Goal: Information Seeking & Learning: Learn about a topic

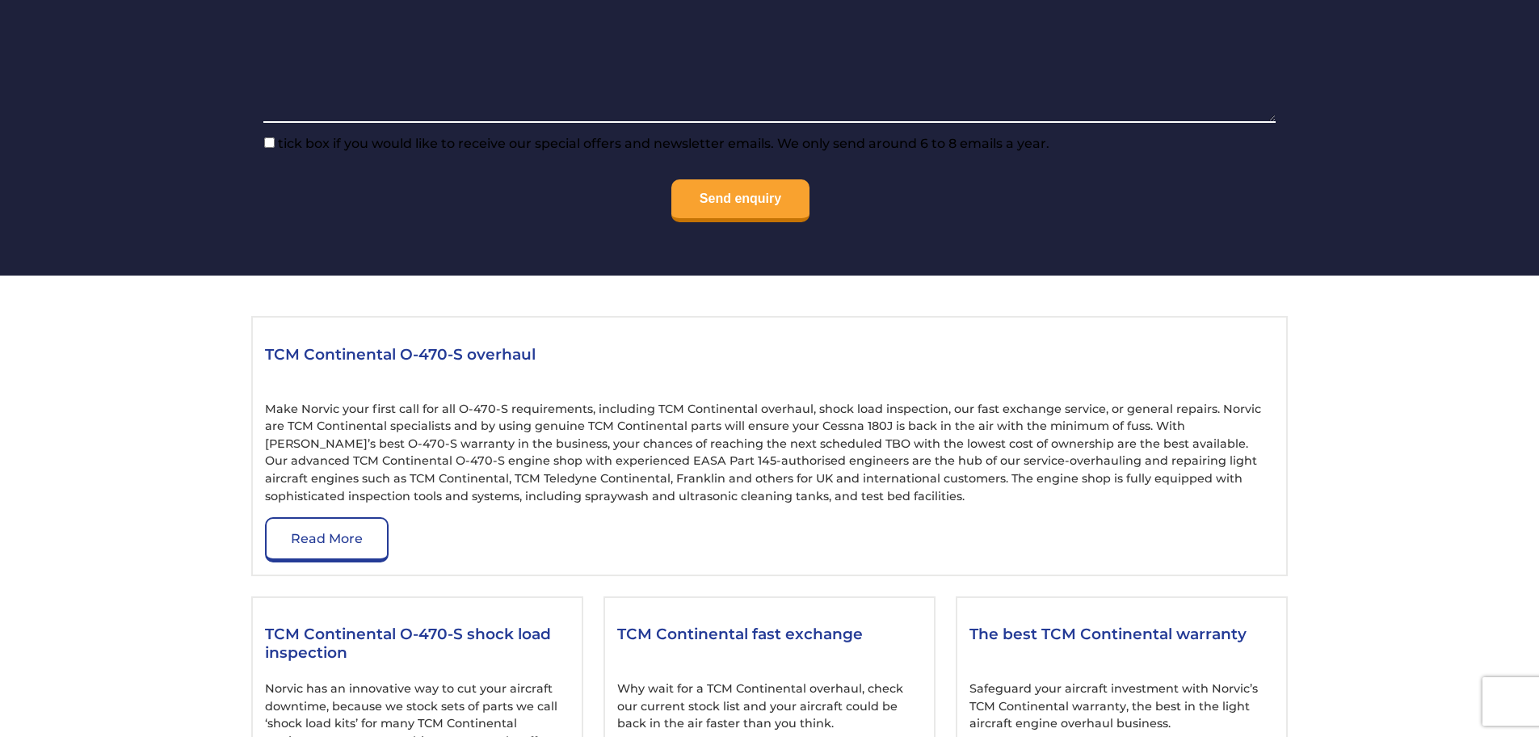
scroll to position [1696, 0]
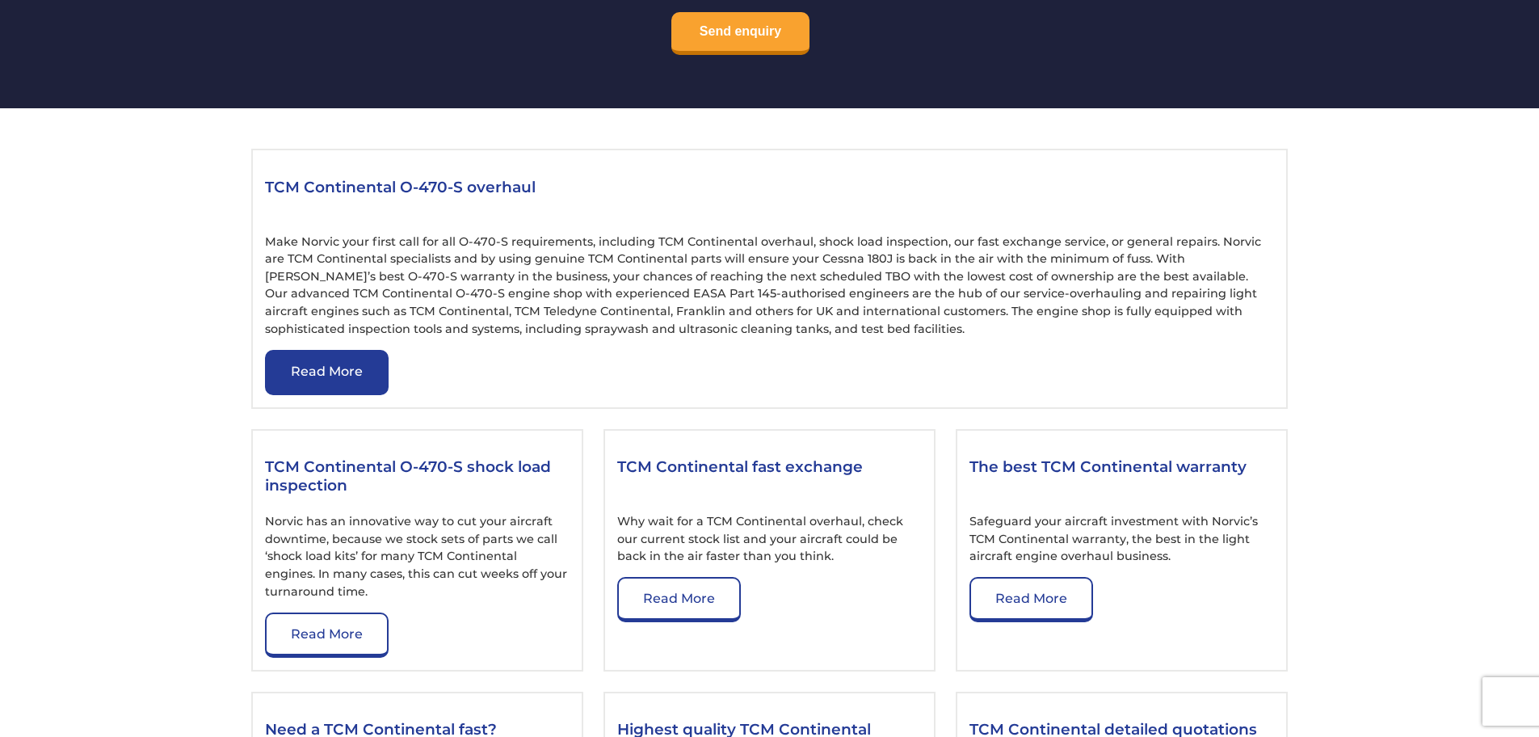
click at [336, 371] on link "Read More" at bounding box center [327, 372] width 124 height 45
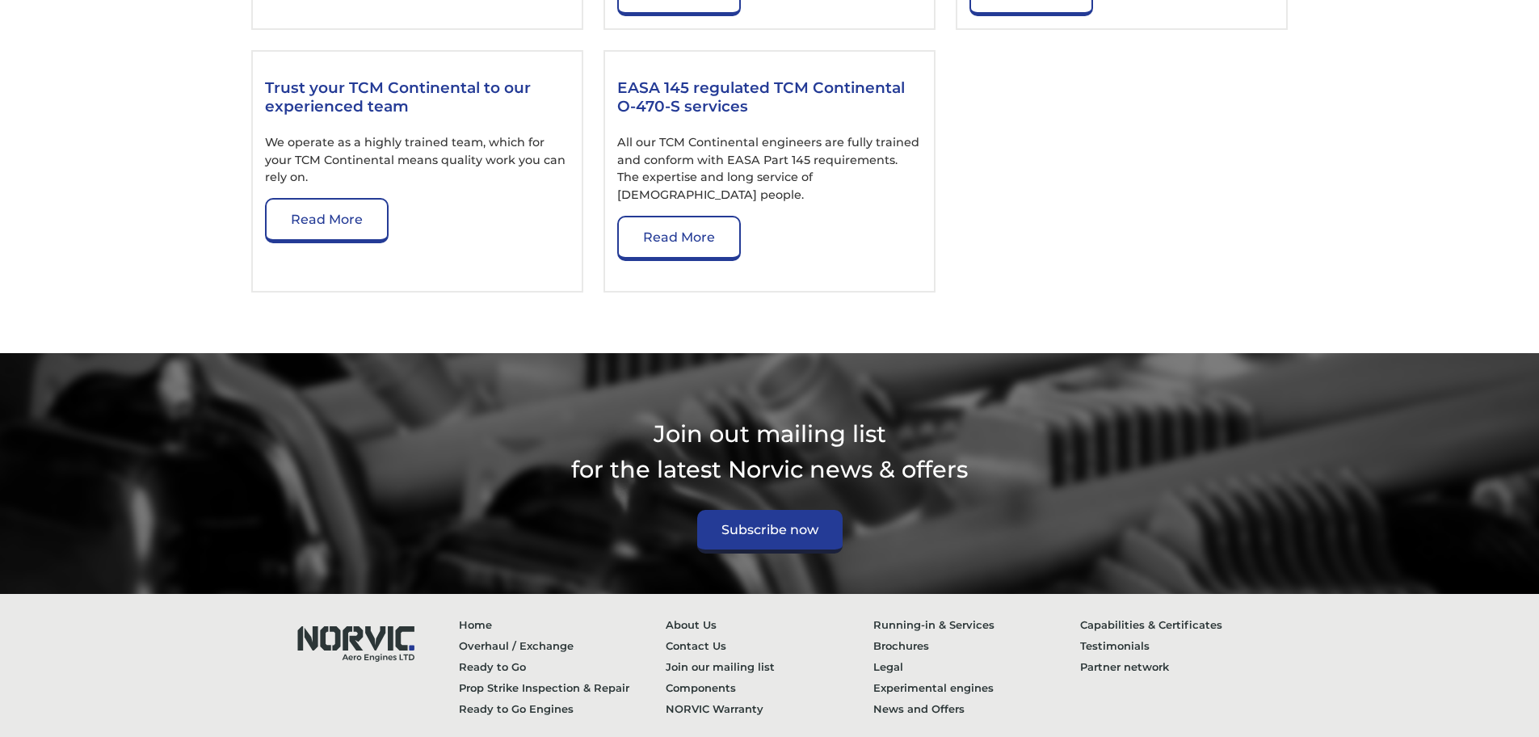
scroll to position [2648, 0]
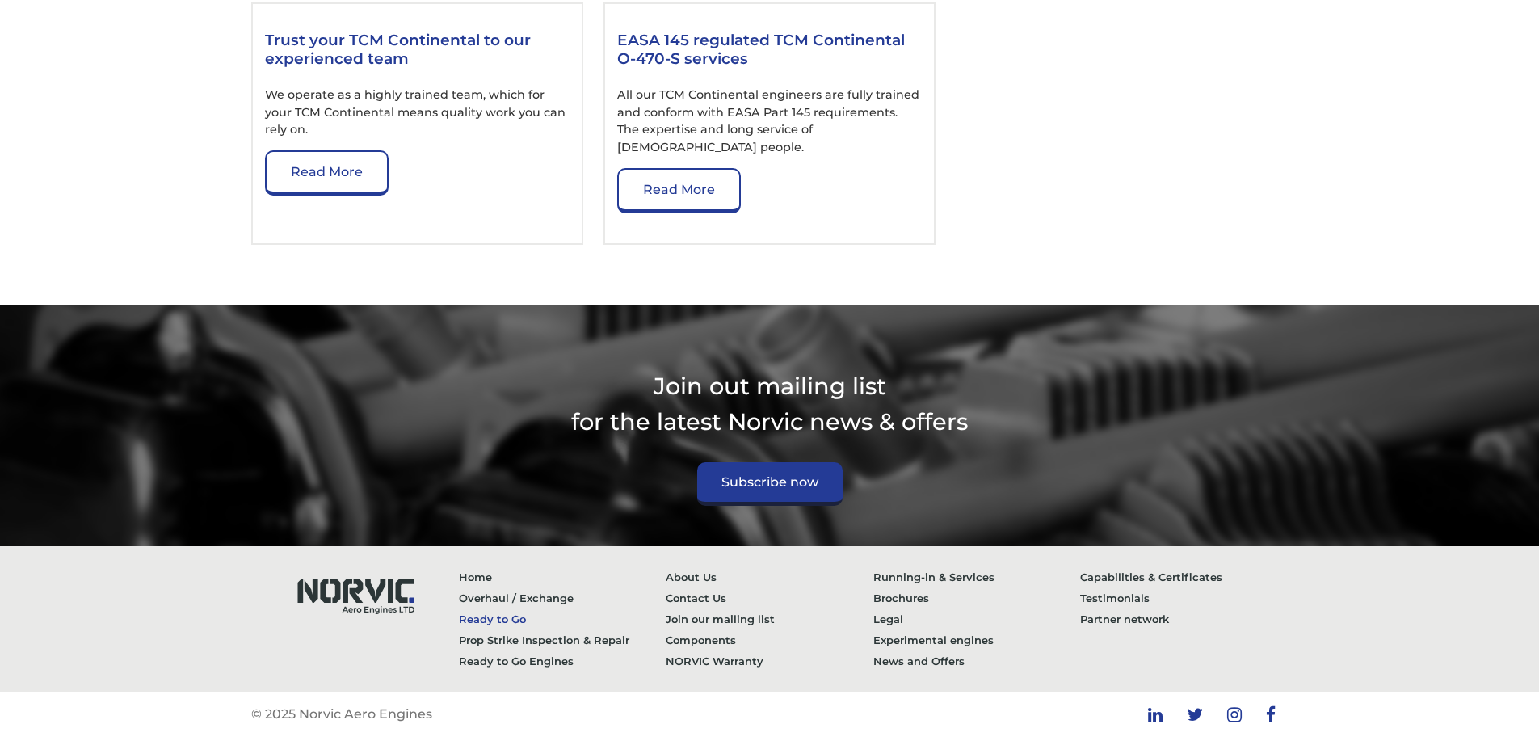
click at [479, 620] on link "Ready to Go" at bounding box center [563, 618] width 208 height 21
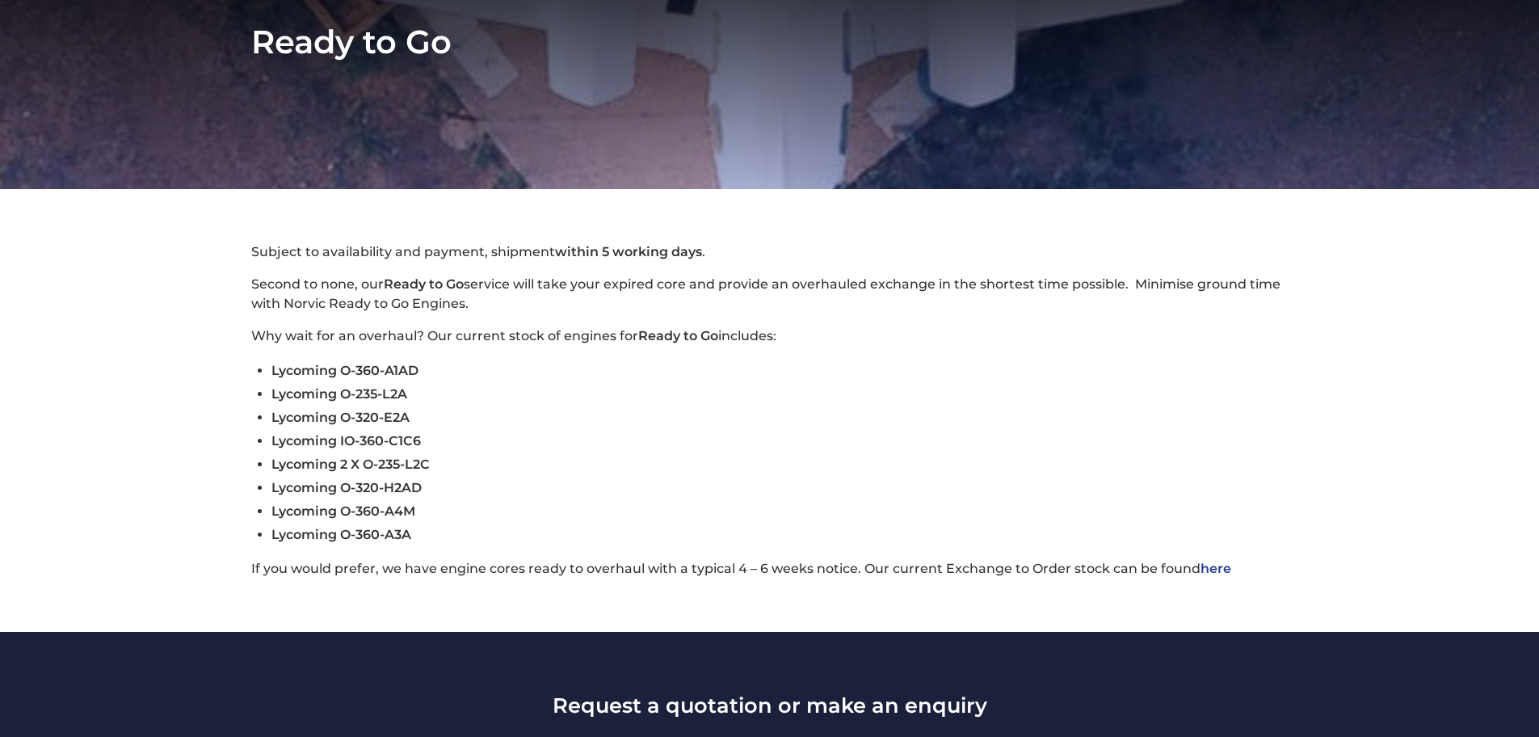
scroll to position [323, 0]
